Goal: Task Accomplishment & Management: Use online tool/utility

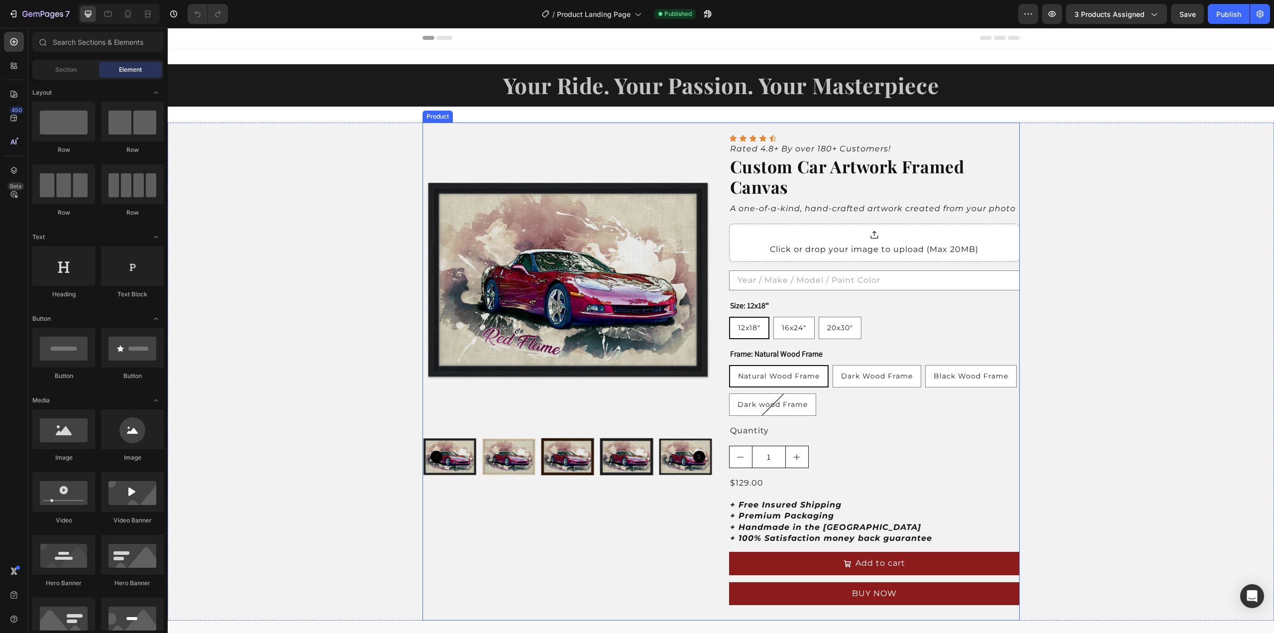
click at [780, 128] on div "Product Images Icon Icon Icon Icon Icon Icon List Rated 4.8+ By over 180+ Custo…" at bounding box center [720, 371] width 597 height 498
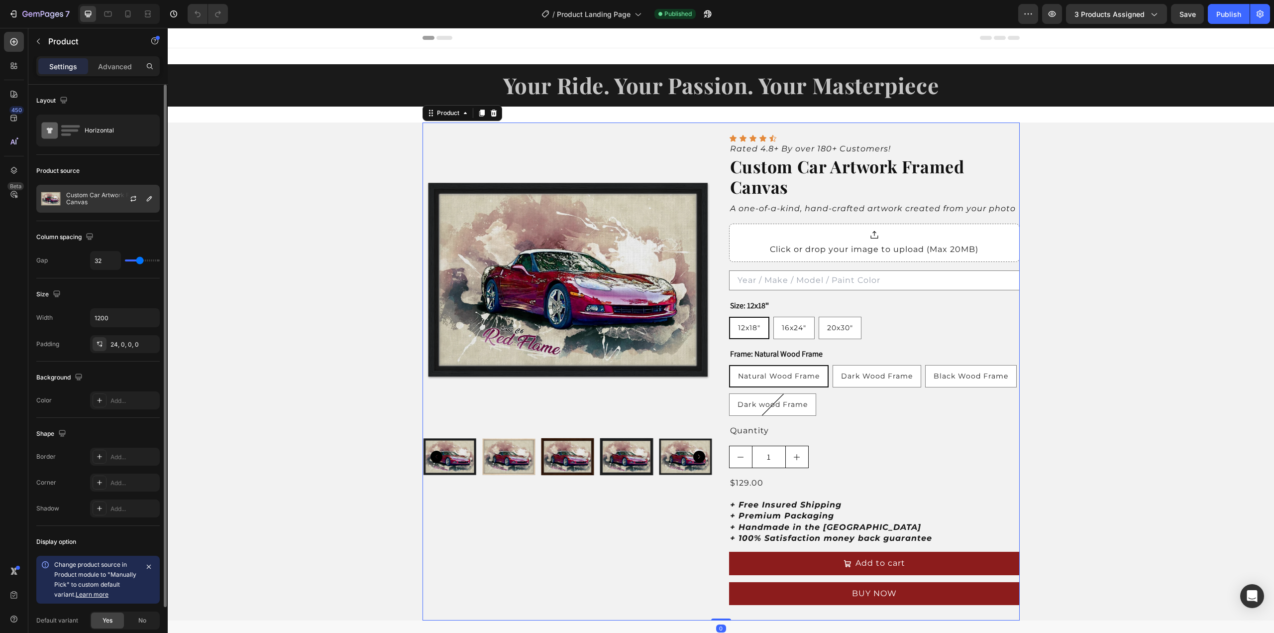
click at [87, 197] on p "Custom Car Artwork Framed Canvas" at bounding box center [110, 199] width 89 height 14
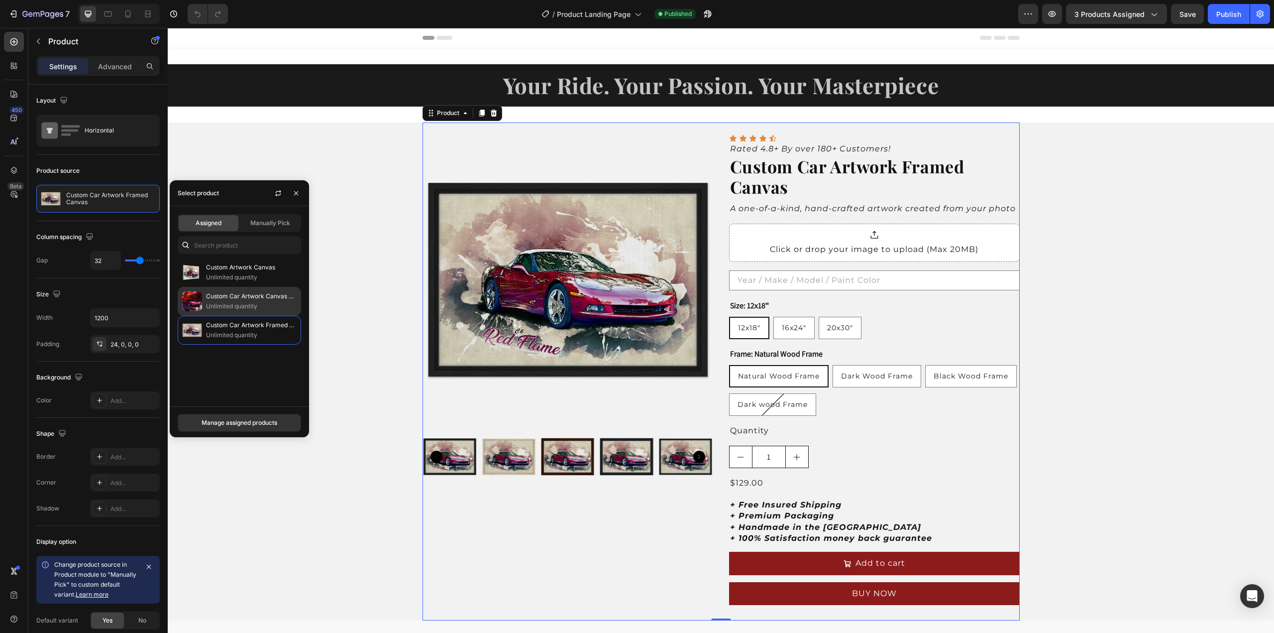
click at [246, 298] on p "Custom Car Artwork Canvas Master" at bounding box center [251, 296] width 91 height 10
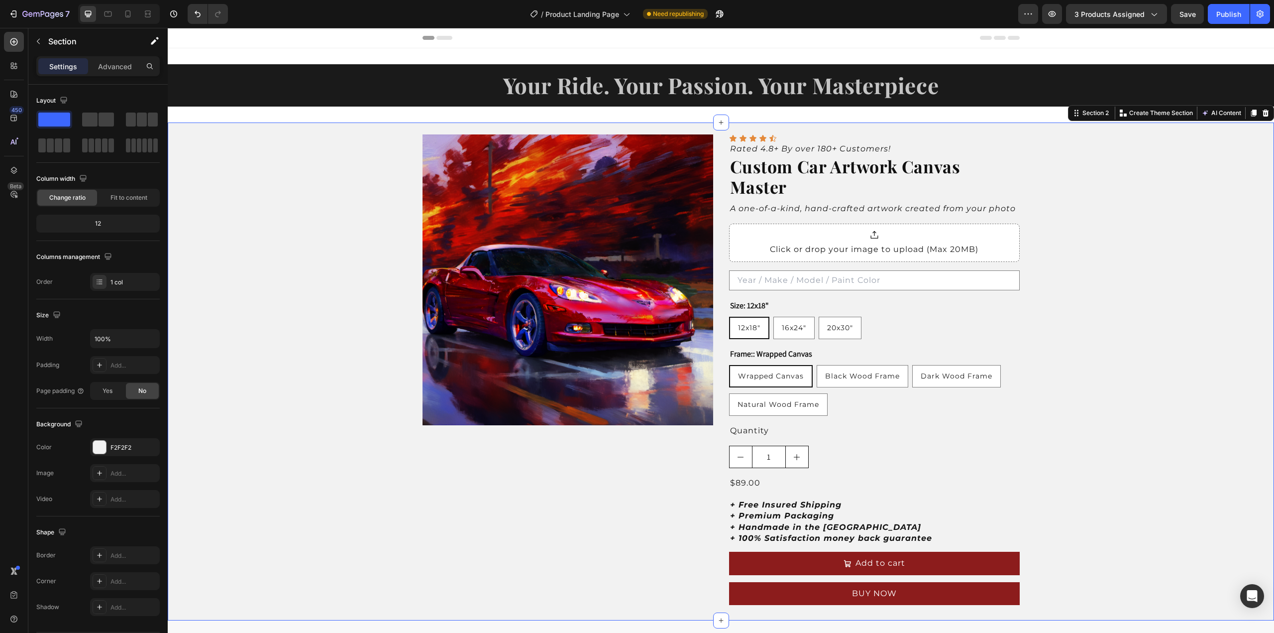
click at [361, 442] on div "Product Images Icon Icon Icon Icon Icon Icon List Rated 4.8+ By over 180+ Custo…" at bounding box center [721, 371] width 1106 height 498
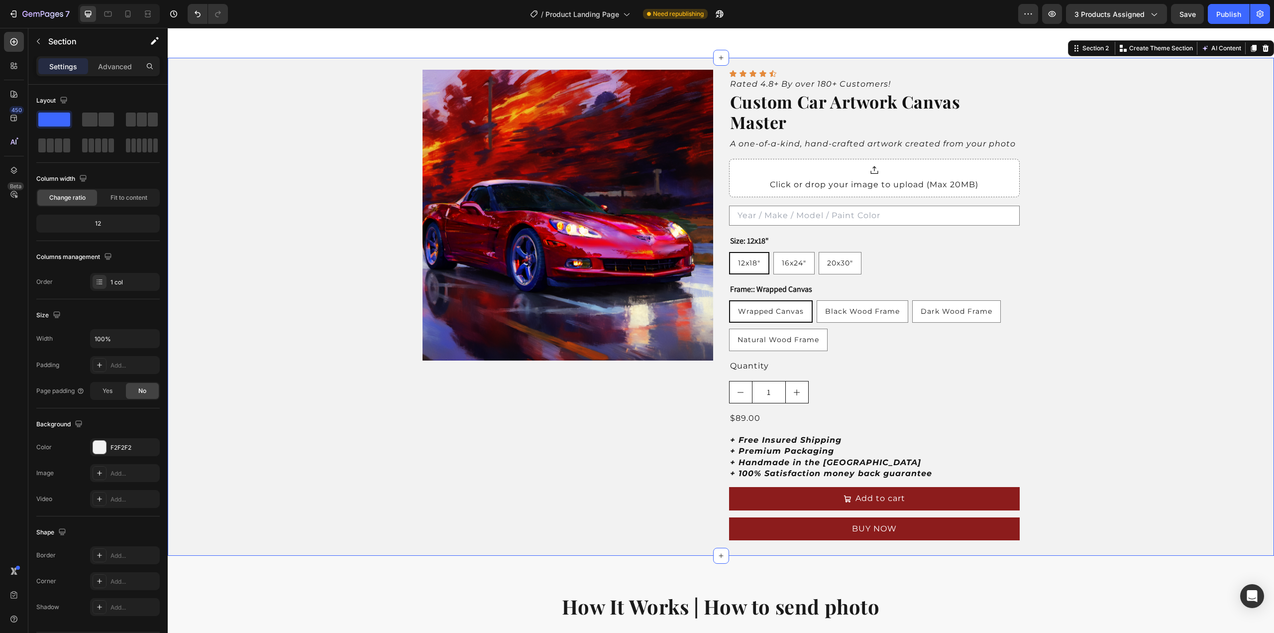
scroll to position [50, 0]
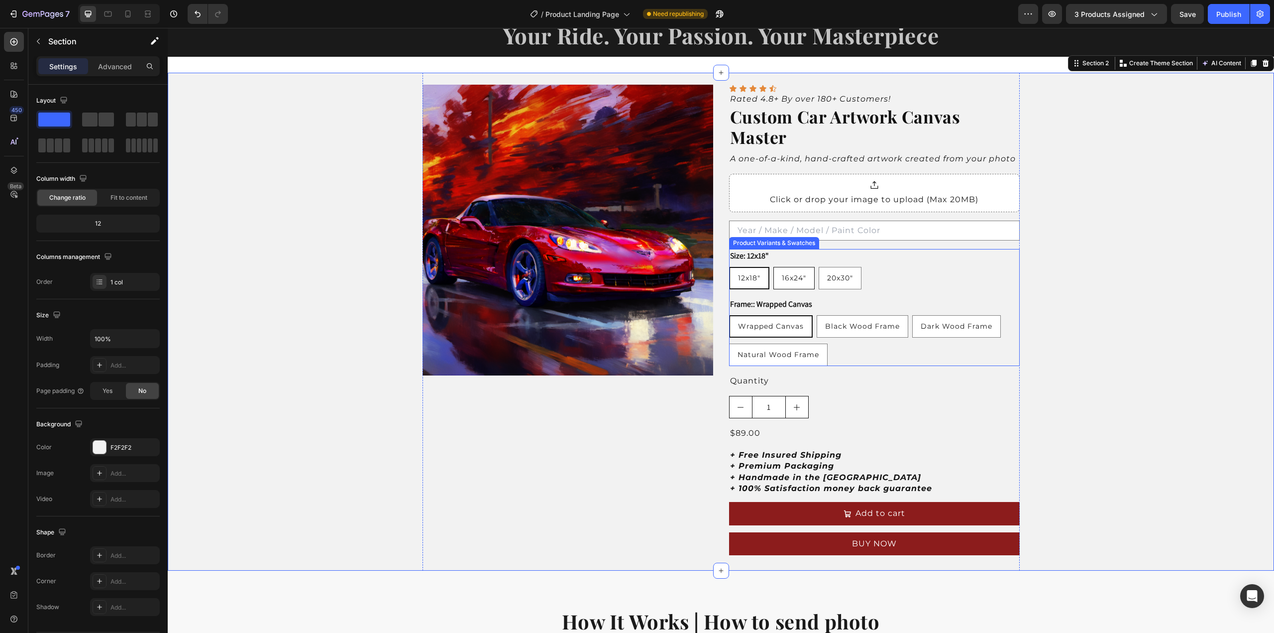
click at [793, 281] on div "16x24"" at bounding box center [794, 278] width 40 height 18
click at [773, 267] on input "16x24" 16x24" 16x24"" at bounding box center [773, 266] width 0 height 0
radio input "true"
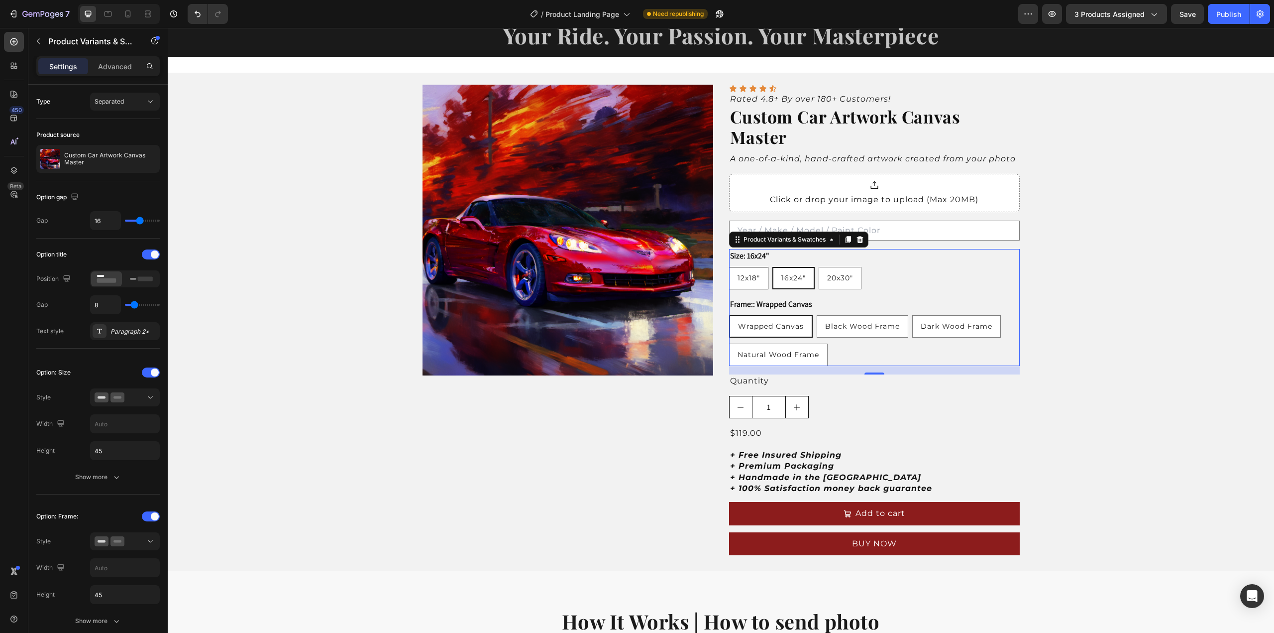
click at [751, 282] on div "12x18"" at bounding box center [749, 278] width 38 height 18
click at [729, 267] on input "12x18" 12x18" 12x18"" at bounding box center [729, 266] width 0 height 0
radio input "true"
click at [1184, 19] on button "Save" at bounding box center [1187, 14] width 33 height 20
click at [1225, 18] on div "Publish" at bounding box center [1228, 14] width 25 height 10
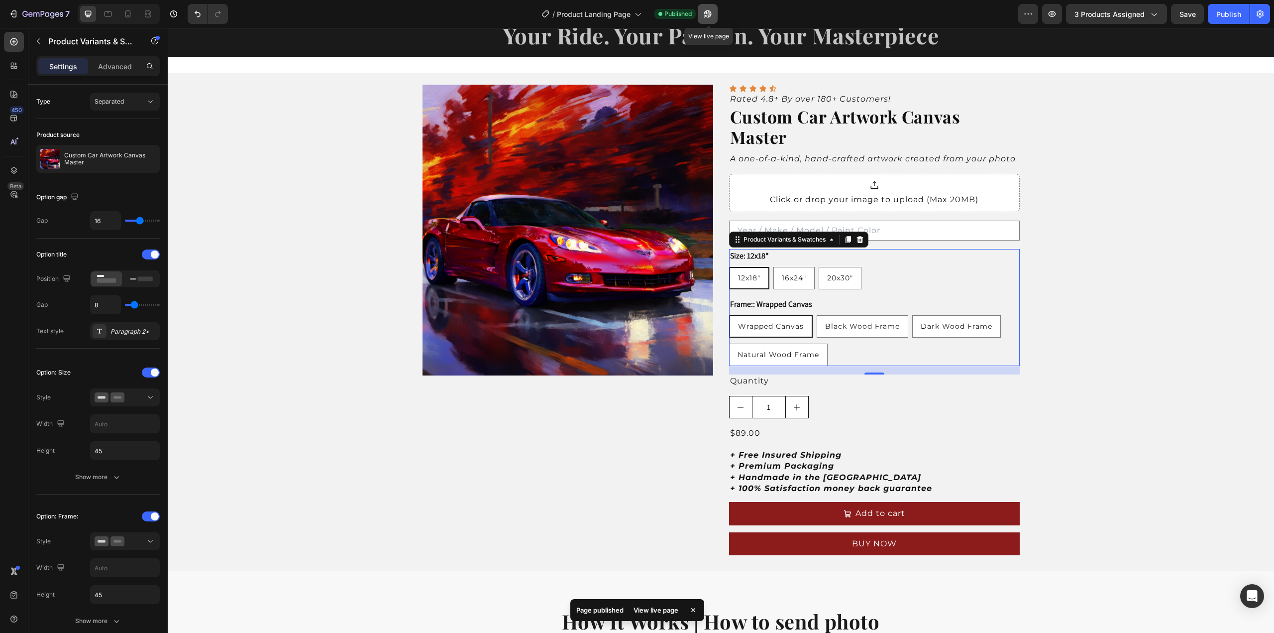
click at [707, 13] on icon "button" at bounding box center [708, 14] width 10 height 10
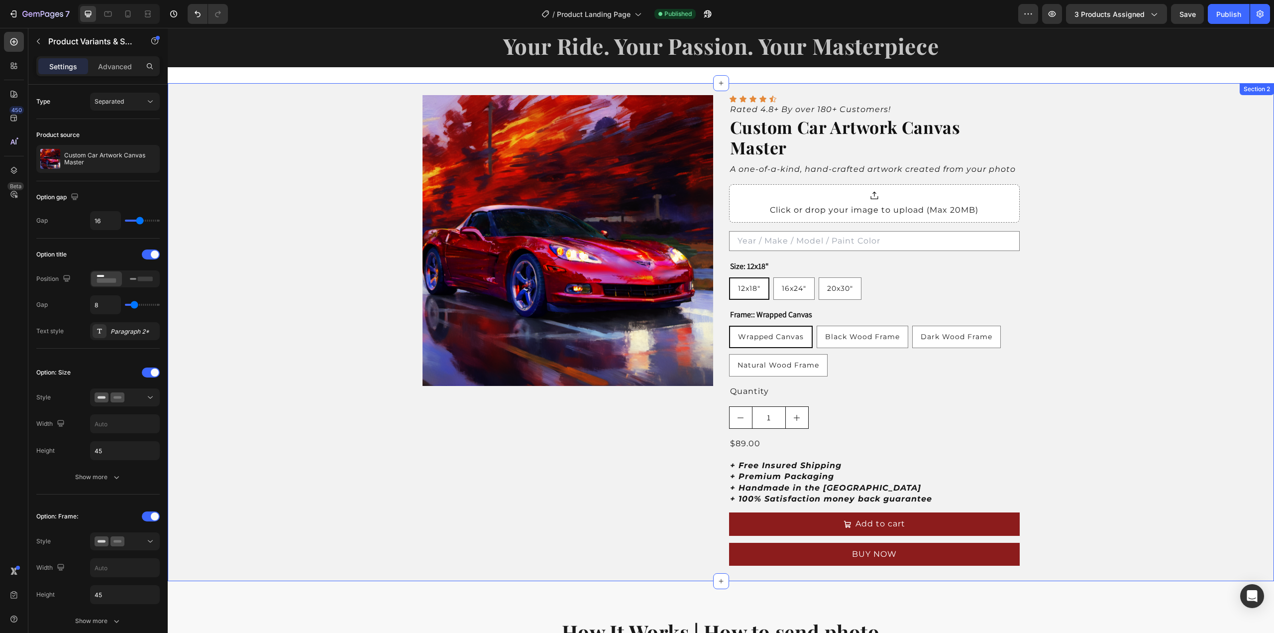
scroll to position [0, 0]
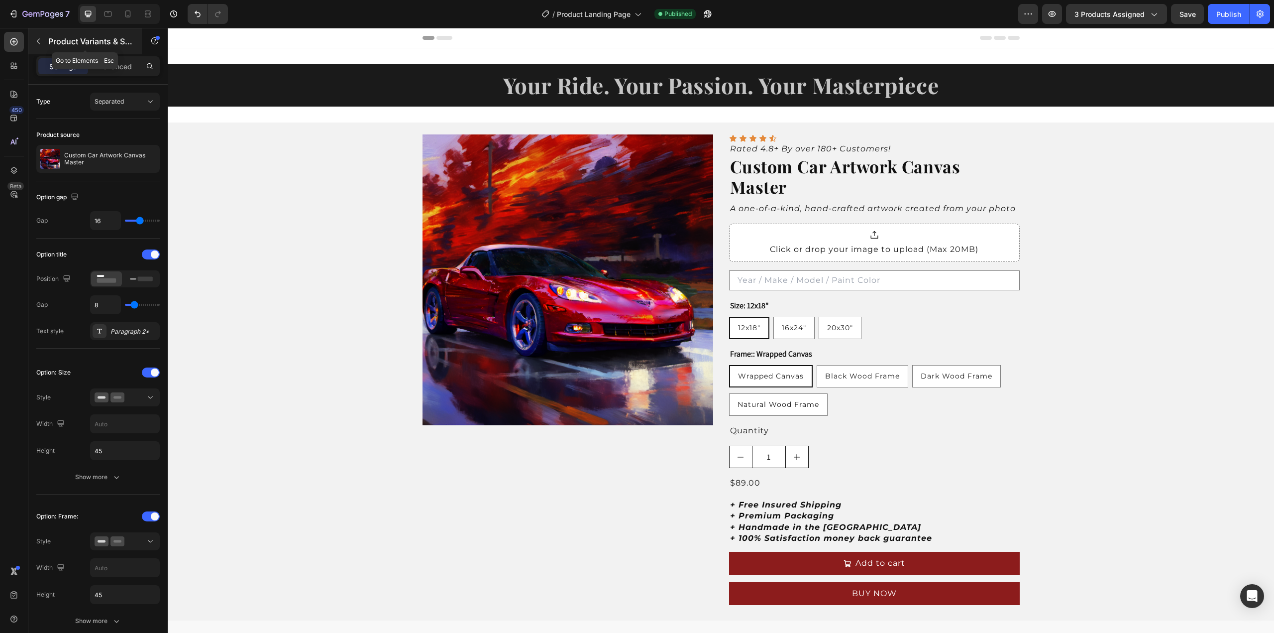
click at [40, 39] on icon "button" at bounding box center [38, 41] width 8 height 8
